Goal: Transaction & Acquisition: Download file/media

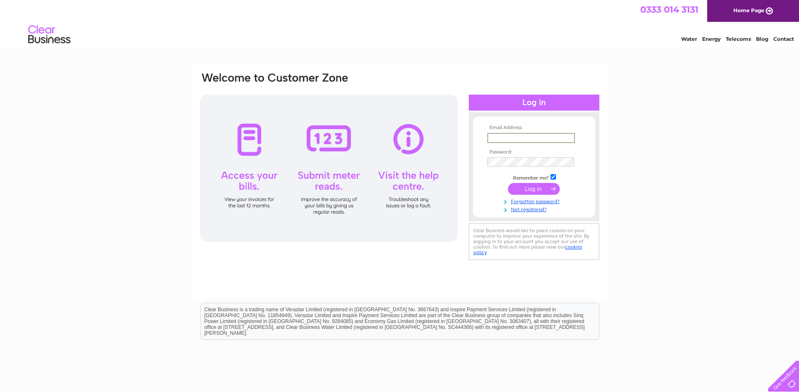
click at [528, 139] on input "text" at bounding box center [531, 138] width 88 height 10
type input "scotmart@hotmail.com"
click at [508, 183] on input "submit" at bounding box center [534, 189] width 52 height 12
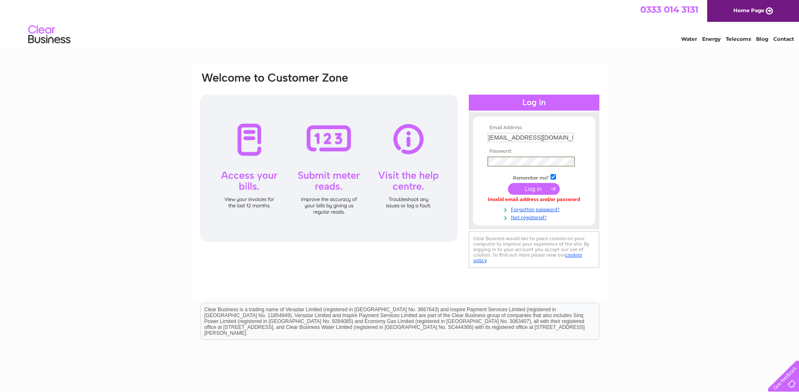
click at [508, 183] on input "submit" at bounding box center [534, 189] width 52 height 12
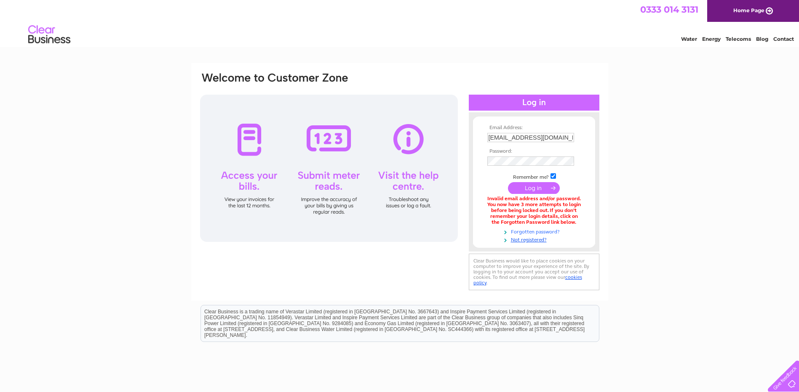
click at [543, 229] on link "Forgotten password?" at bounding box center [535, 231] width 96 height 8
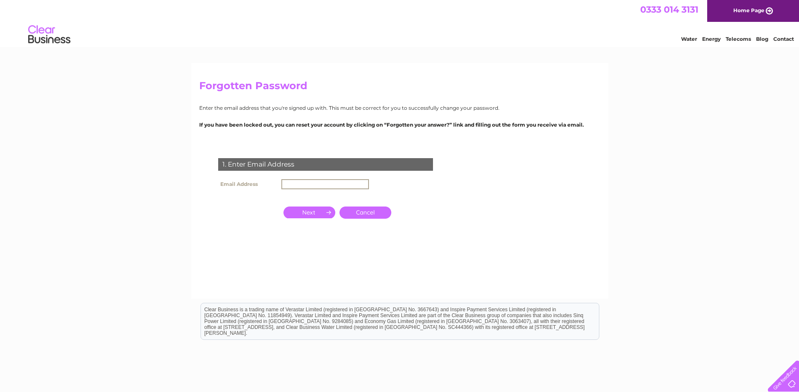
click at [310, 185] on input "text" at bounding box center [325, 184] width 88 height 10
type input "[EMAIL_ADDRESS][DOMAIN_NAME]"
click at [314, 212] on input "button" at bounding box center [309, 212] width 52 height 12
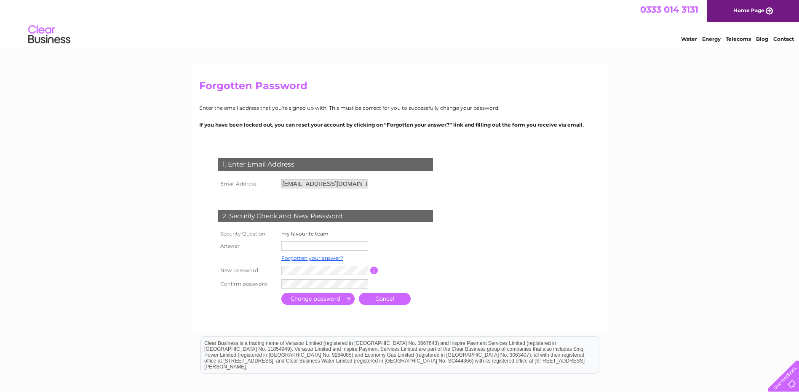
click at [297, 246] on input "text" at bounding box center [324, 246] width 87 height 9
type input "arsenal"
click at [326, 302] on input "submit" at bounding box center [317, 300] width 73 height 12
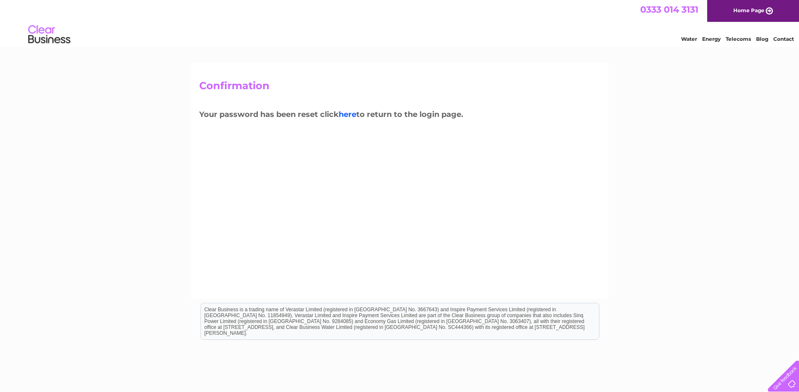
click at [352, 113] on link "here" at bounding box center [347, 114] width 18 height 9
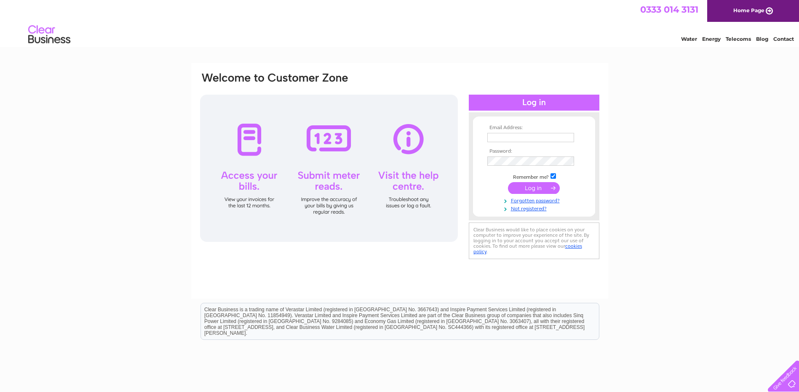
type input "[EMAIL_ADDRESS][DOMAIN_NAME]"
click at [538, 186] on input "submit" at bounding box center [534, 189] width 52 height 12
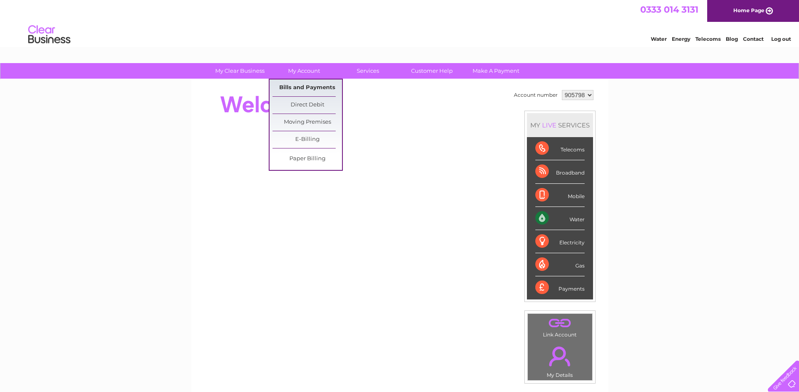
click at [292, 86] on link "Bills and Payments" at bounding box center [306, 88] width 69 height 17
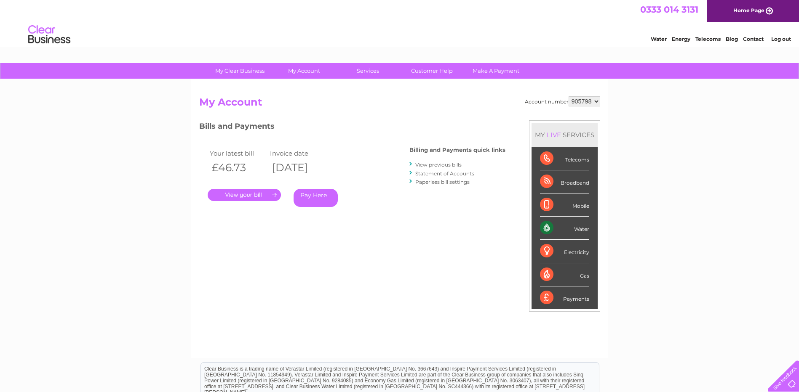
click at [447, 165] on link "View previous bills" at bounding box center [438, 165] width 46 height 6
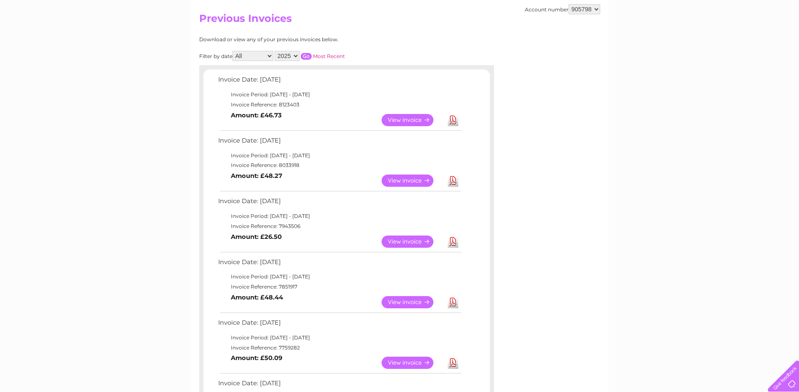
scroll to position [84, 0]
click at [415, 304] on link "View" at bounding box center [412, 302] width 62 height 12
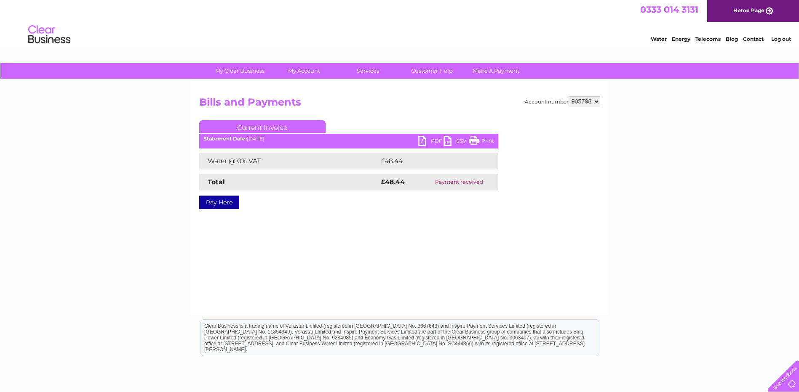
click at [432, 138] on link "PDF" at bounding box center [430, 142] width 25 height 12
click at [486, 96] on div "Account number 905798 905799 Bills and Payments Current Invoice PDF CSV Print" at bounding box center [399, 198] width 417 height 236
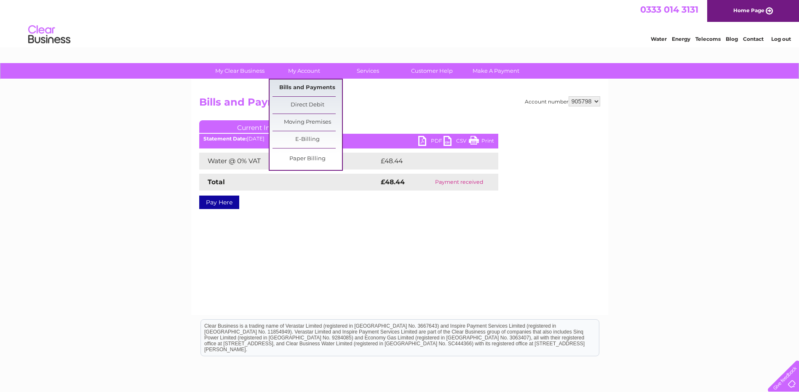
click at [303, 88] on link "Bills and Payments" at bounding box center [306, 88] width 69 height 17
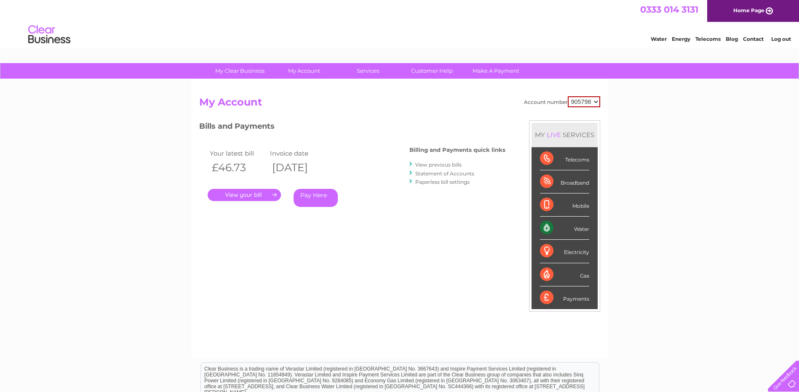
click at [428, 164] on link "View previous bills" at bounding box center [438, 165] width 46 height 6
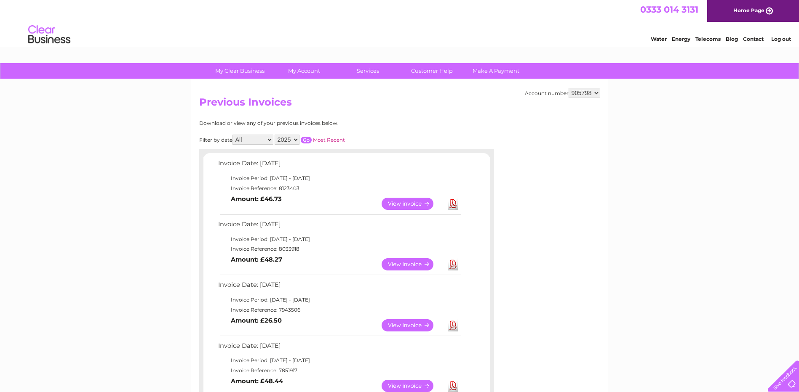
click at [455, 325] on link "Download" at bounding box center [452, 326] width 11 height 12
click at [455, 263] on link "Download" at bounding box center [452, 264] width 11 height 12
drag, startPoint x: 367, startPoint y: 118, endPoint x: 371, endPoint y: 117, distance: 4.4
